Goal: Contribute content: Contribute content

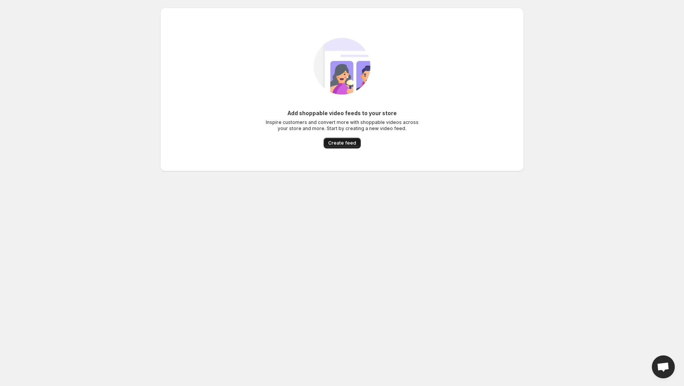
click at [340, 144] on span "Create feed" at bounding box center [342, 143] width 28 height 6
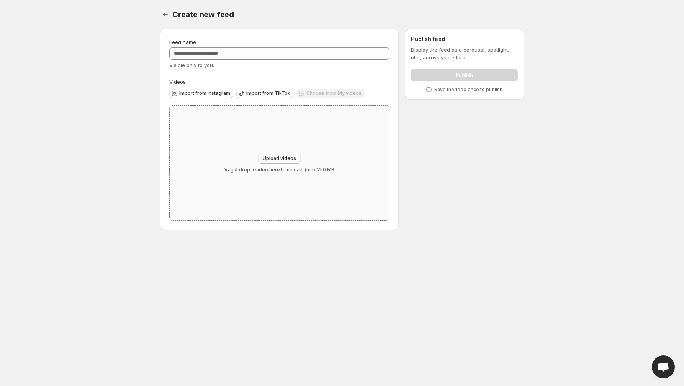
click at [274, 157] on span "Upload videos" at bounding box center [279, 158] width 33 height 6
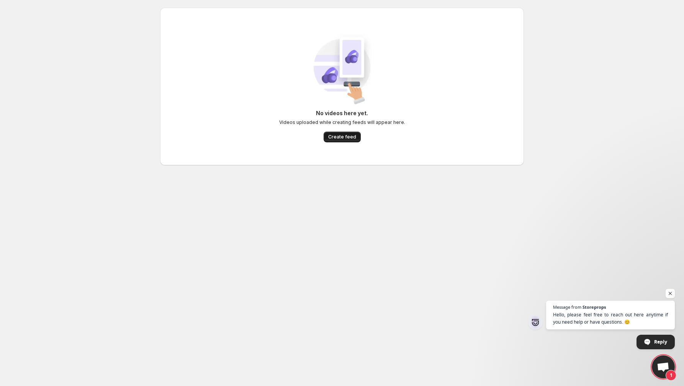
click at [346, 142] on button "Create feed" at bounding box center [342, 137] width 37 height 11
click at [343, 137] on span "Create feed" at bounding box center [342, 137] width 28 height 6
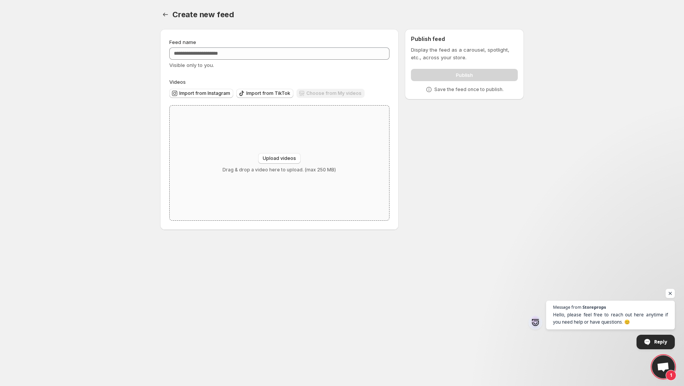
click at [283, 144] on div "Upload videos Drag & drop a video here to upload. (max 250 MB)" at bounding box center [279, 163] width 219 height 115
type input "**********"
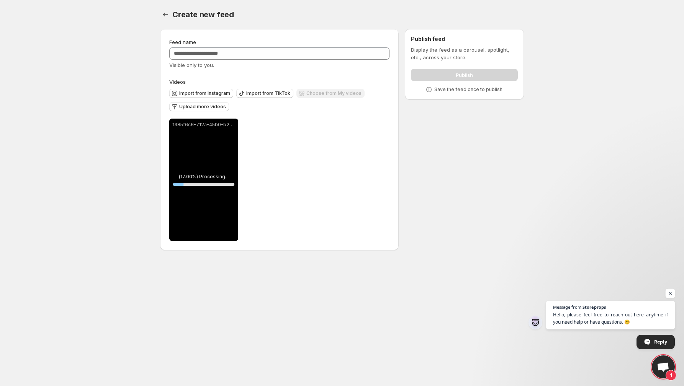
click at [670, 294] on span "Open chat" at bounding box center [670, 294] width 10 height 10
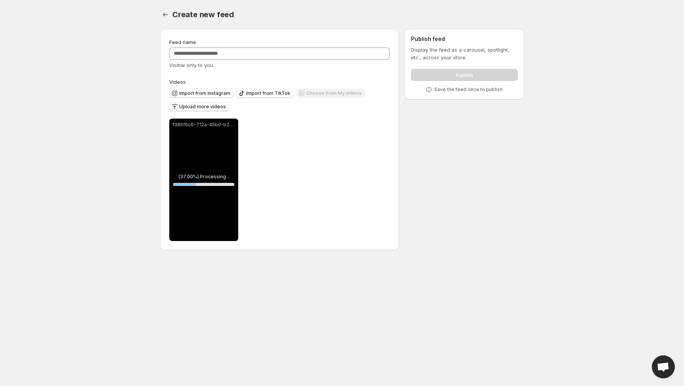
click at [209, 111] on button "Upload more videos" at bounding box center [199, 106] width 60 height 9
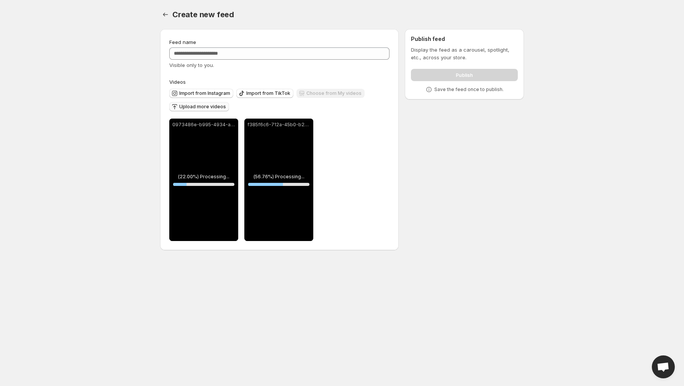
click at [200, 105] on span "Upload more videos" at bounding box center [202, 107] width 47 height 6
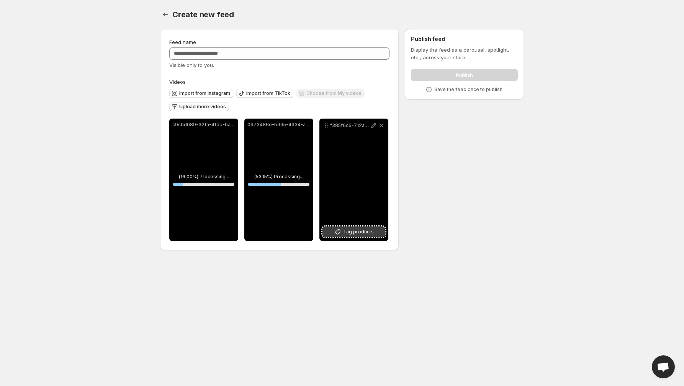
click at [354, 233] on span "Tag products" at bounding box center [358, 232] width 31 height 8
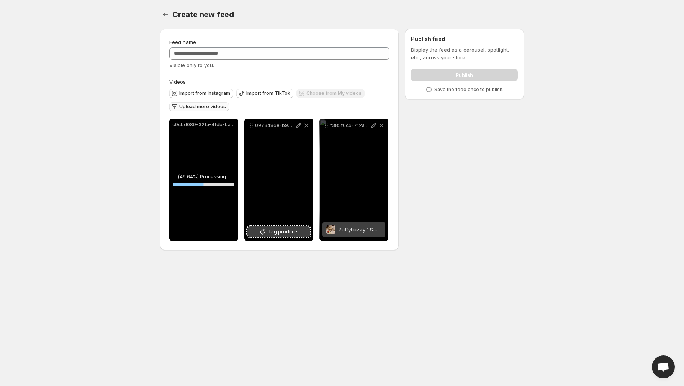
click at [280, 232] on span "Tag products" at bounding box center [283, 232] width 31 height 8
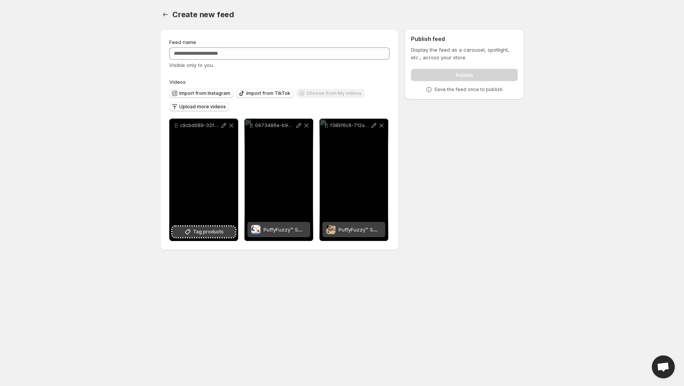
click at [202, 232] on span "Tag products" at bounding box center [208, 232] width 31 height 8
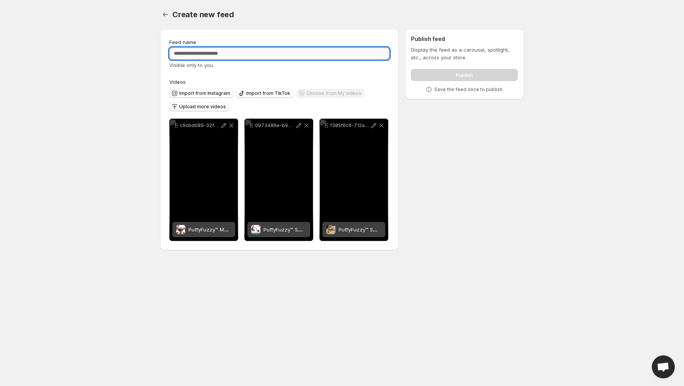
click at [244, 52] on input "Feed name" at bounding box center [279, 53] width 220 height 12
type input "**********"
click at [441, 165] on div "**********" at bounding box center [339, 141] width 370 height 237
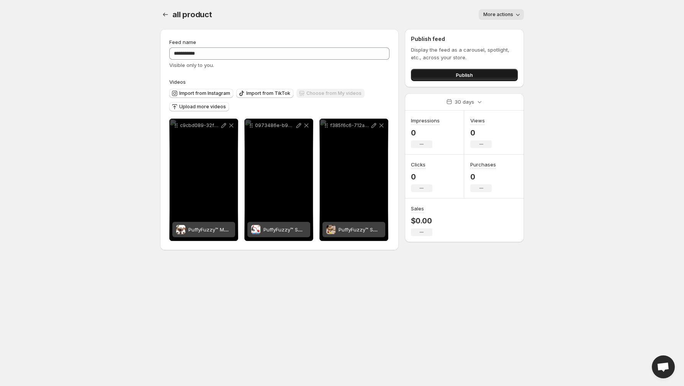
click at [482, 75] on button "Publish" at bounding box center [464, 75] width 107 height 12
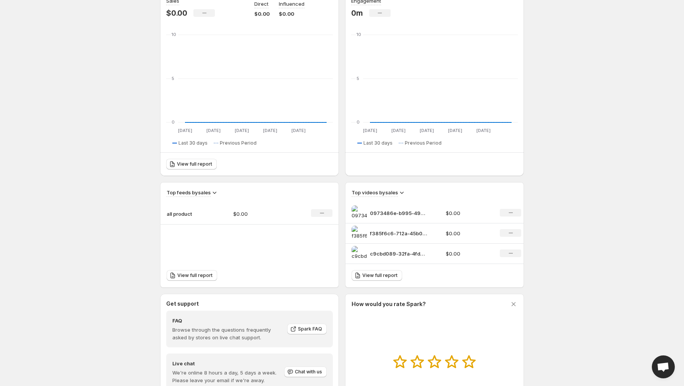
scroll to position [89, 0]
click at [375, 273] on span "View full report" at bounding box center [379, 275] width 35 height 6
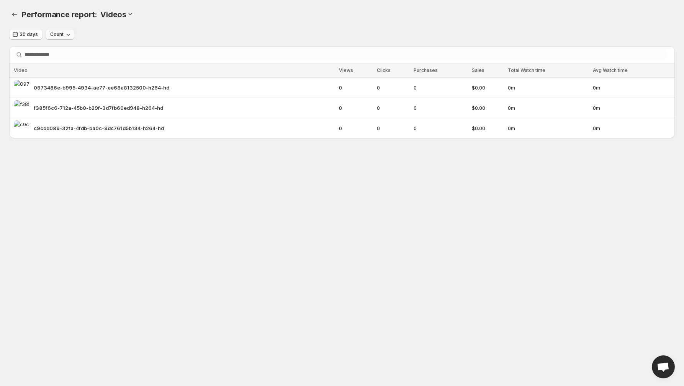
click at [67, 35] on icon "button" at bounding box center [68, 35] width 8 height 8
click at [113, 35] on div "30 days Count" at bounding box center [341, 34] width 665 height 11
click at [619, 90] on span "0m" at bounding box center [631, 88] width 77 height 8
click at [64, 87] on span "0973486e-b995-4934-ae77-ee68a8132500-h264-hd" at bounding box center [102, 88] width 136 height 8
click at [127, 14] on icon at bounding box center [130, 14] width 8 height 8
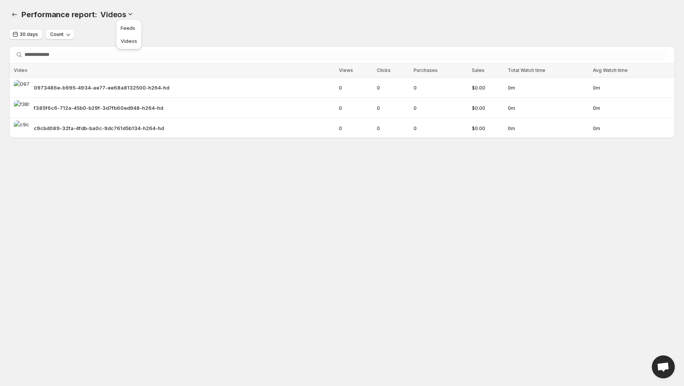
drag, startPoint x: 192, startPoint y: 20, endPoint x: 155, endPoint y: 19, distance: 36.8
click at [192, 21] on div "Performance report: . This page is ready Performance report: Videos" at bounding box center [341, 14] width 665 height 29
click at [15, 15] on icon "Performance report" at bounding box center [15, 15] width 8 height 8
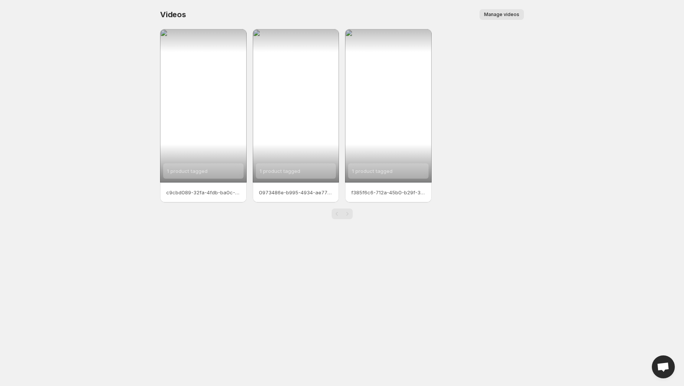
click at [500, 17] on span "Manage videos" at bounding box center [501, 14] width 35 height 6
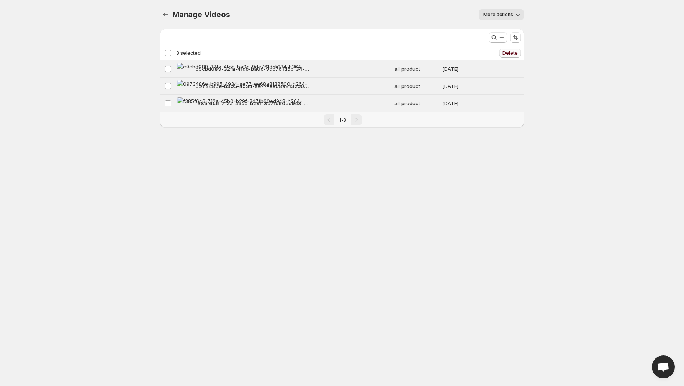
click at [508, 55] on span "Delete" at bounding box center [509, 53] width 15 height 6
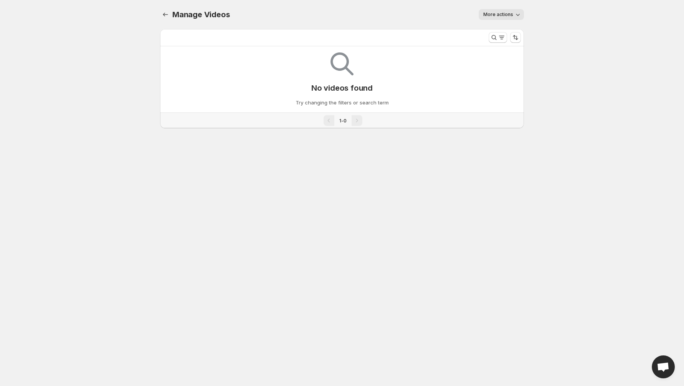
click at [501, 12] on span "More actions" at bounding box center [498, 14] width 30 height 6
drag, startPoint x: 358, startPoint y: 49, endPoint x: 216, endPoint y: 28, distance: 144.1
click at [358, 49] on div "No videos found Try changing the filters or search term" at bounding box center [342, 76] width 352 height 60
click at [159, 12] on div "Manage Videos. This page is ready Manage Videos More actions More actions More …" at bounding box center [342, 73] width 382 height 147
click at [167, 13] on icon "Manage Videos" at bounding box center [166, 15] width 8 height 8
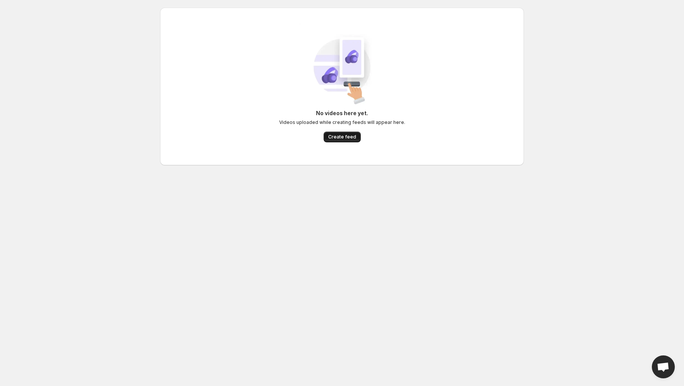
click at [352, 138] on span "Create feed" at bounding box center [342, 137] width 28 height 6
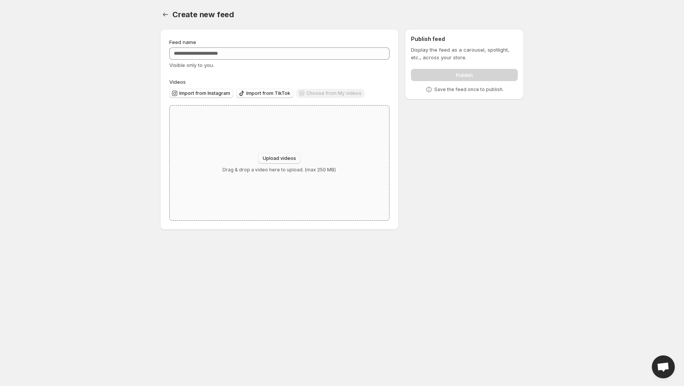
click at [280, 160] on span "Upload videos" at bounding box center [279, 158] width 33 height 6
click at [283, 160] on span "Upload videos" at bounding box center [279, 158] width 33 height 6
type input "**********"
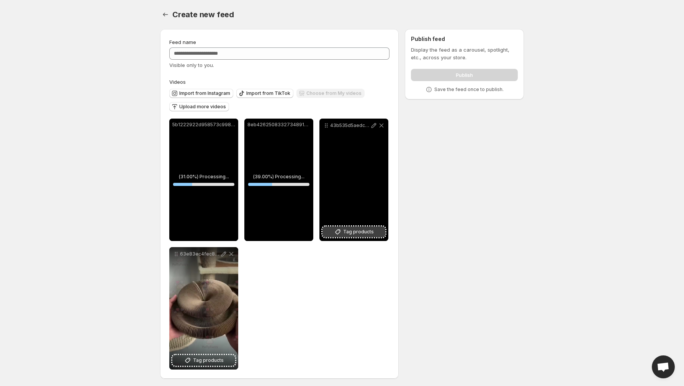
click at [352, 233] on span "Tag products" at bounding box center [358, 232] width 31 height 8
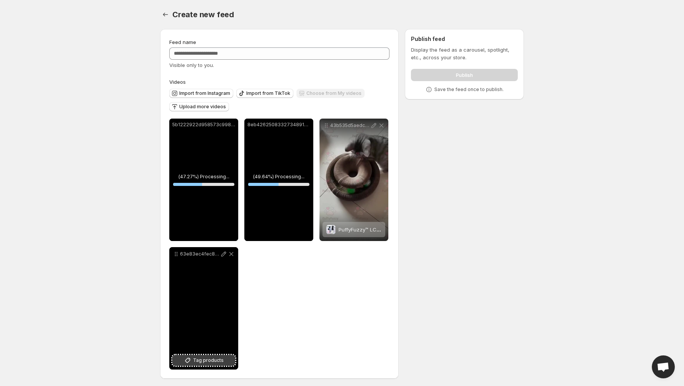
click at [195, 362] on span "Tag products" at bounding box center [208, 361] width 31 height 8
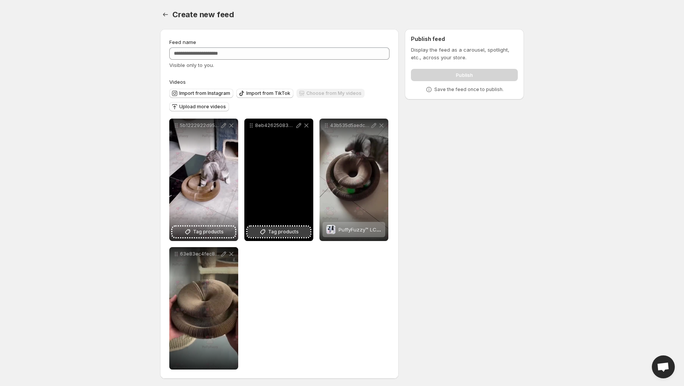
click at [280, 234] on span "Tag products" at bounding box center [283, 232] width 31 height 8
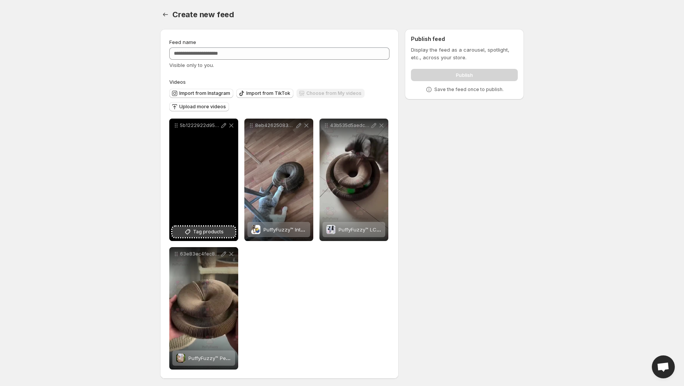
click at [199, 228] on span "Tag products" at bounding box center [208, 232] width 31 height 8
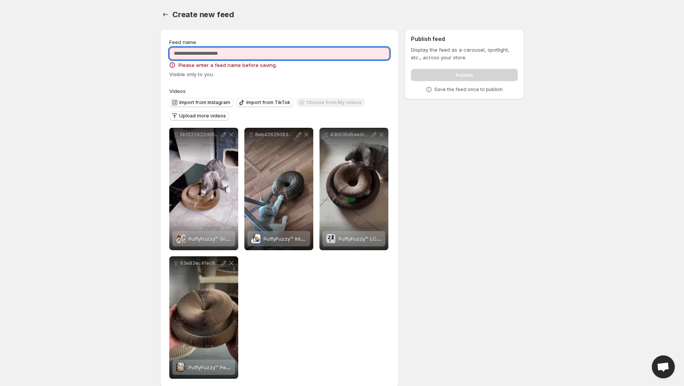
click at [263, 54] on input "Feed name" at bounding box center [279, 53] width 220 height 12
type input "****"
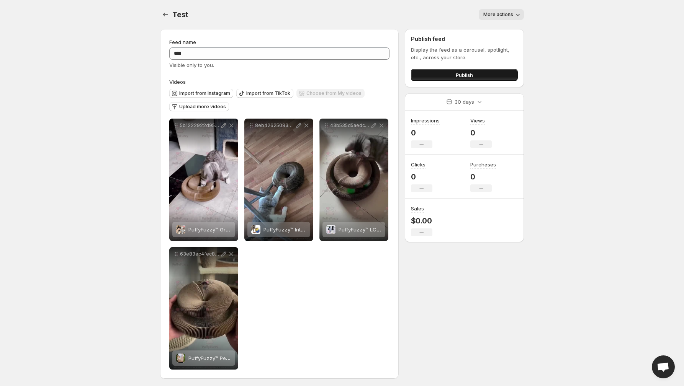
click at [459, 74] on span "Publish" at bounding box center [464, 75] width 17 height 8
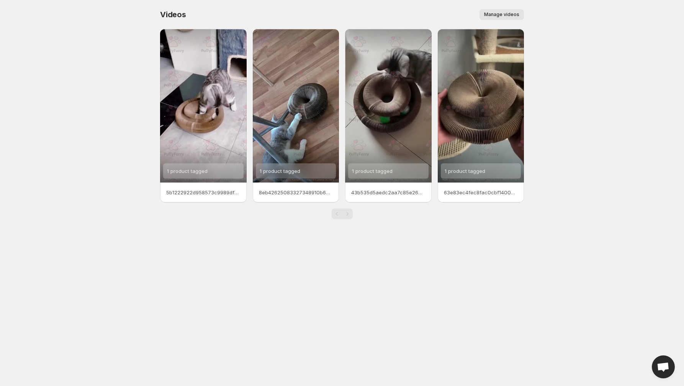
click at [507, 16] on span "Manage videos" at bounding box center [501, 14] width 35 height 6
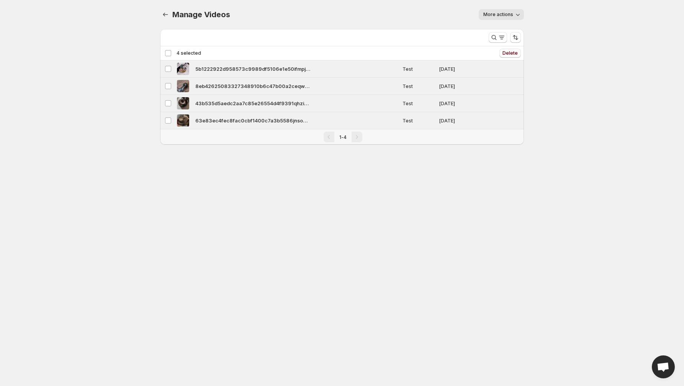
click at [519, 54] on button "Delete" at bounding box center [509, 53] width 21 height 9
